Goal: Communication & Community: Ask a question

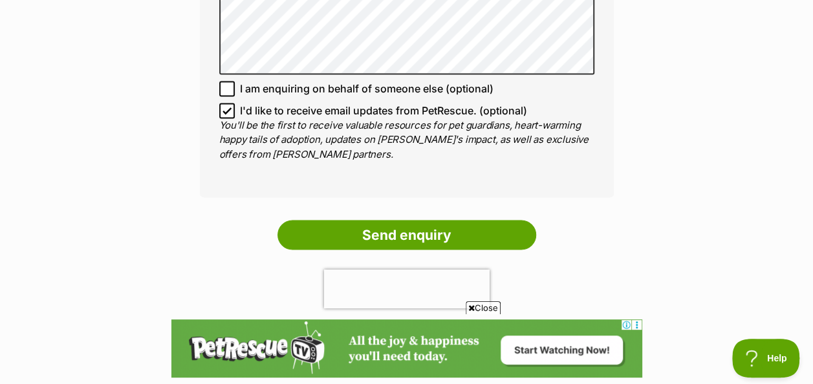
scroll to position [1009, 0]
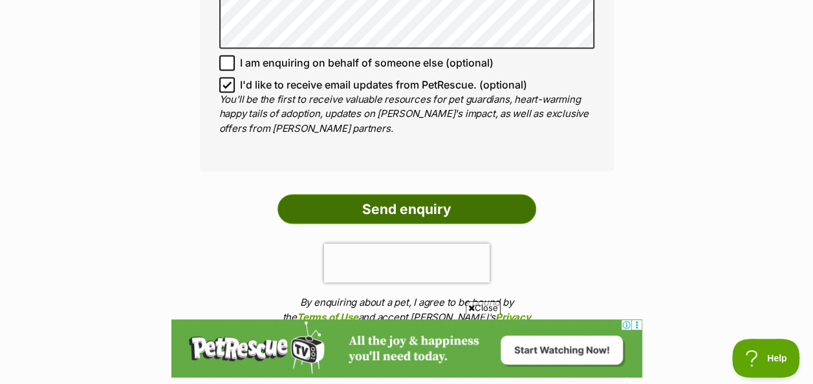
click at [414, 194] on input "Send enquiry" at bounding box center [406, 209] width 259 height 30
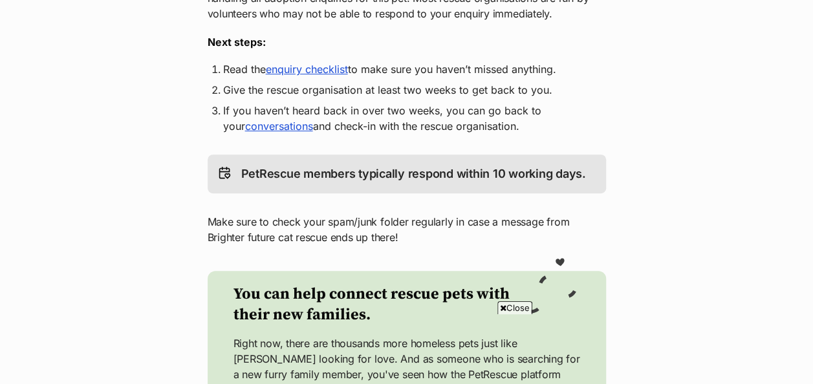
scroll to position [362, 0]
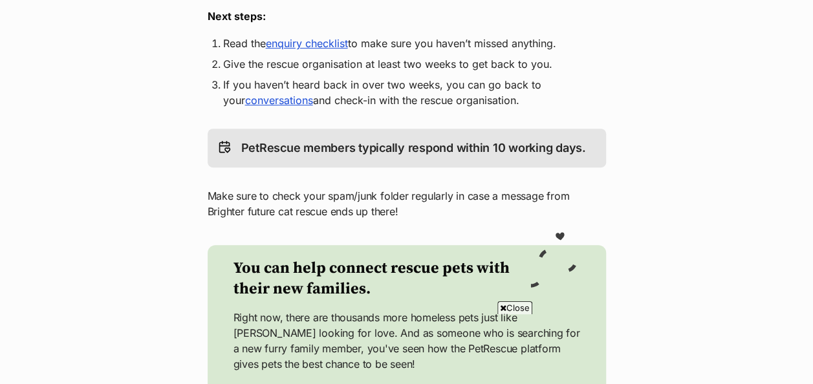
click at [302, 37] on link "enquiry checklist" at bounding box center [307, 43] width 82 height 13
click at [274, 94] on link "conversations" at bounding box center [279, 100] width 68 height 13
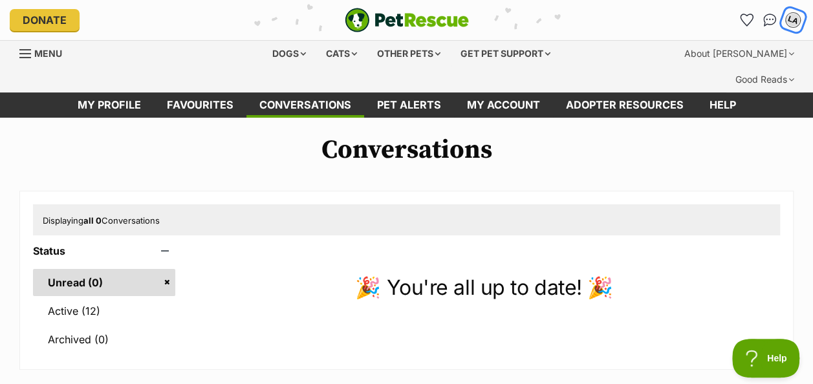
click at [790, 19] on div "LA" at bounding box center [793, 20] width 17 height 17
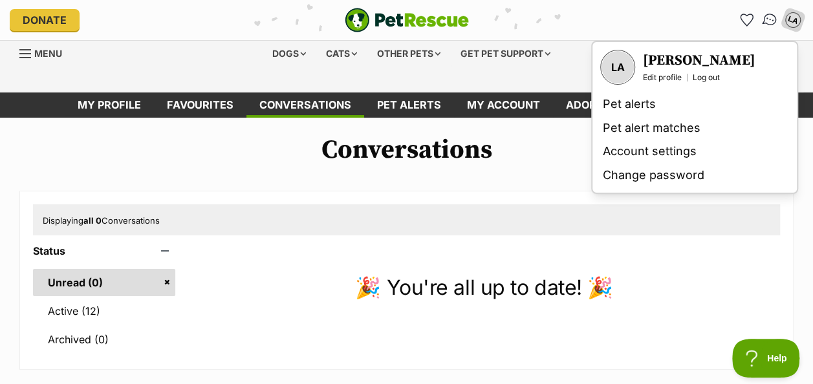
click at [770, 15] on img "Conversations" at bounding box center [769, 20] width 17 height 17
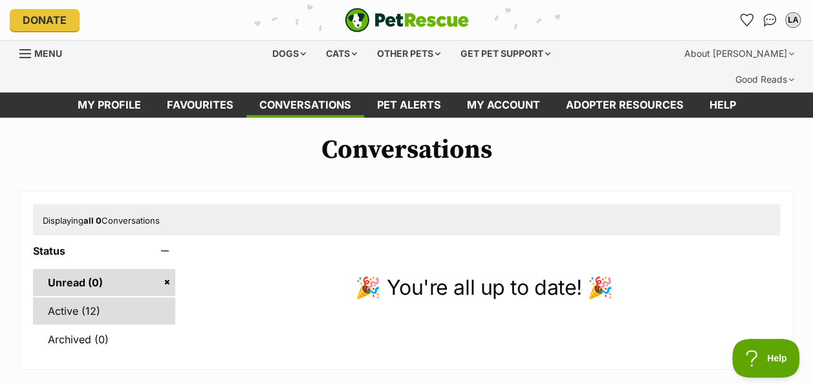
click at [87, 298] on link "Active (12)" at bounding box center [104, 311] width 142 height 27
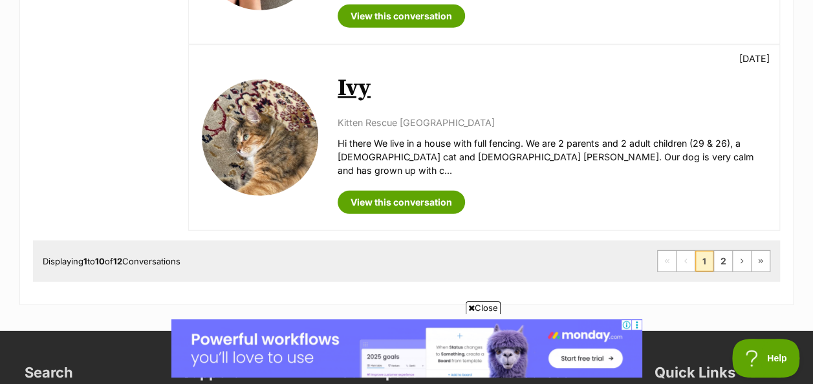
scroll to position [1940, 0]
